Goal: Transaction & Acquisition: Download file/media

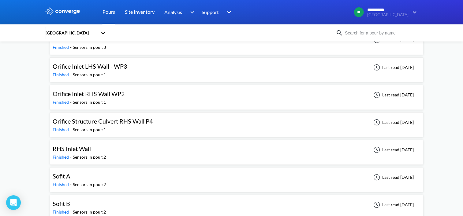
scroll to position [189, 0]
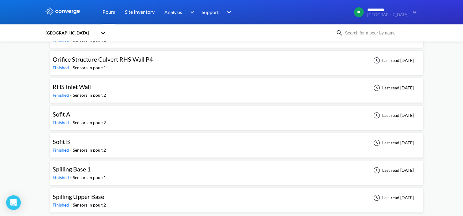
click at [75, 175] on div "Sensors in pour: 1" at bounding box center [89, 178] width 33 height 7
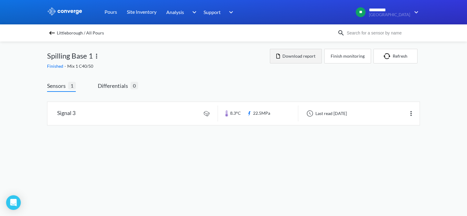
click at [300, 57] on button "Download report" at bounding box center [296, 56] width 52 height 15
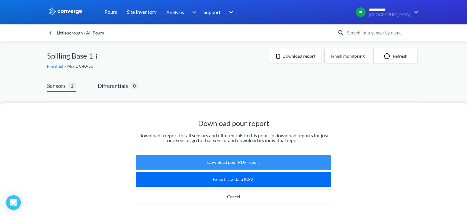
click at [230, 161] on button "Download pour PDF report" at bounding box center [234, 162] width 196 height 15
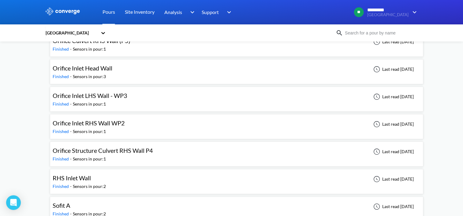
scroll to position [189, 0]
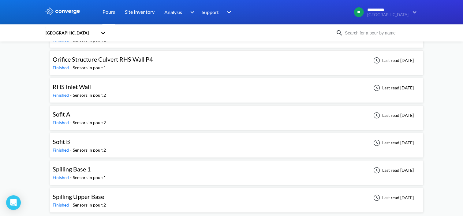
click at [80, 169] on span "Spilling Base 1" at bounding box center [72, 169] width 38 height 7
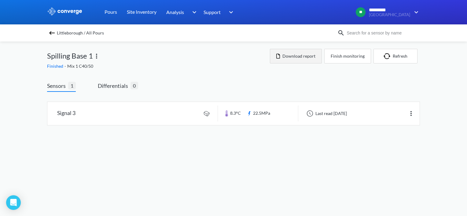
click at [294, 55] on button "Download report" at bounding box center [296, 56] width 52 height 15
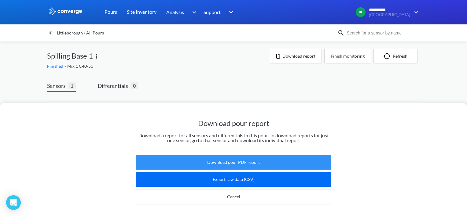
click at [220, 158] on button "Download pour PDF report" at bounding box center [234, 162] width 196 height 15
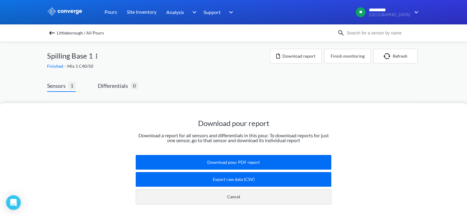
click at [242, 195] on button "Cancel" at bounding box center [234, 197] width 196 height 15
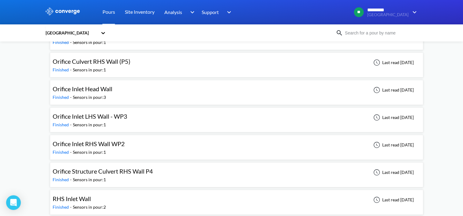
scroll to position [189, 0]
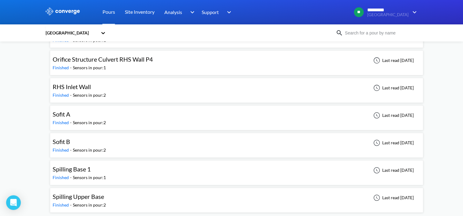
click at [79, 196] on span "Spilling Upper Base" at bounding box center [78, 196] width 51 height 7
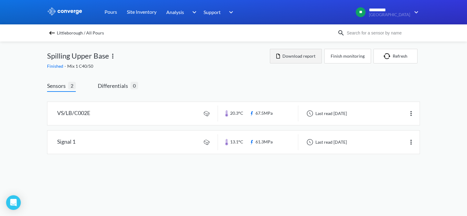
click at [300, 55] on button "Download report" at bounding box center [296, 56] width 52 height 15
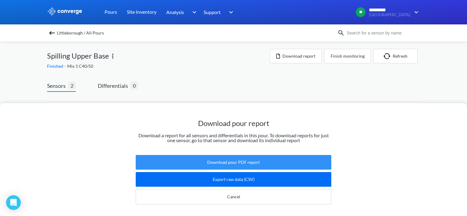
click at [233, 155] on button "Download pour PDF report" at bounding box center [234, 162] width 196 height 15
